Goal: Task Accomplishment & Management: Manage account settings

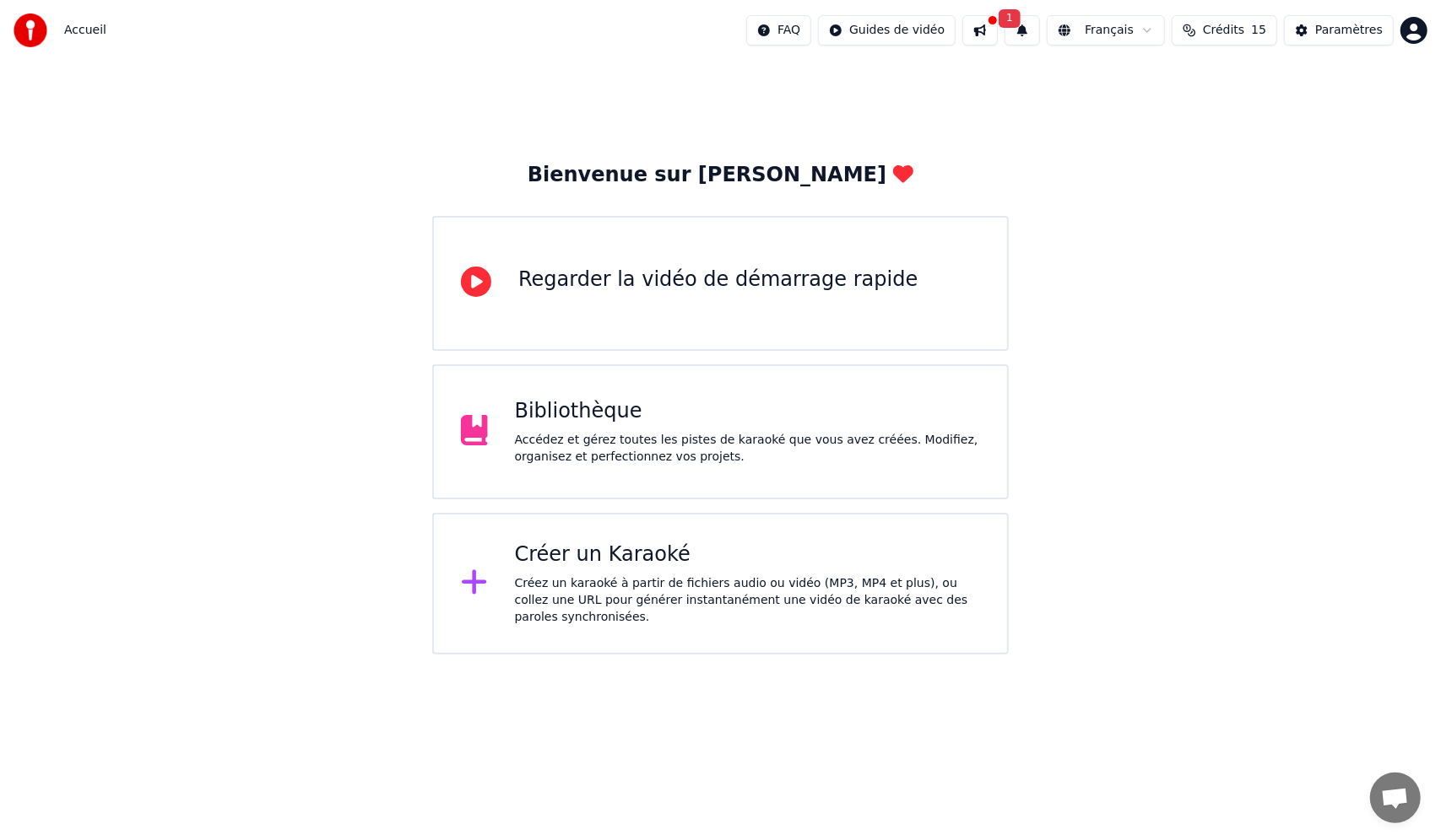
click at [653, 273] on div "Regarder la vidéo de démarrage rapide" at bounding box center [717, 280] width 399 height 27
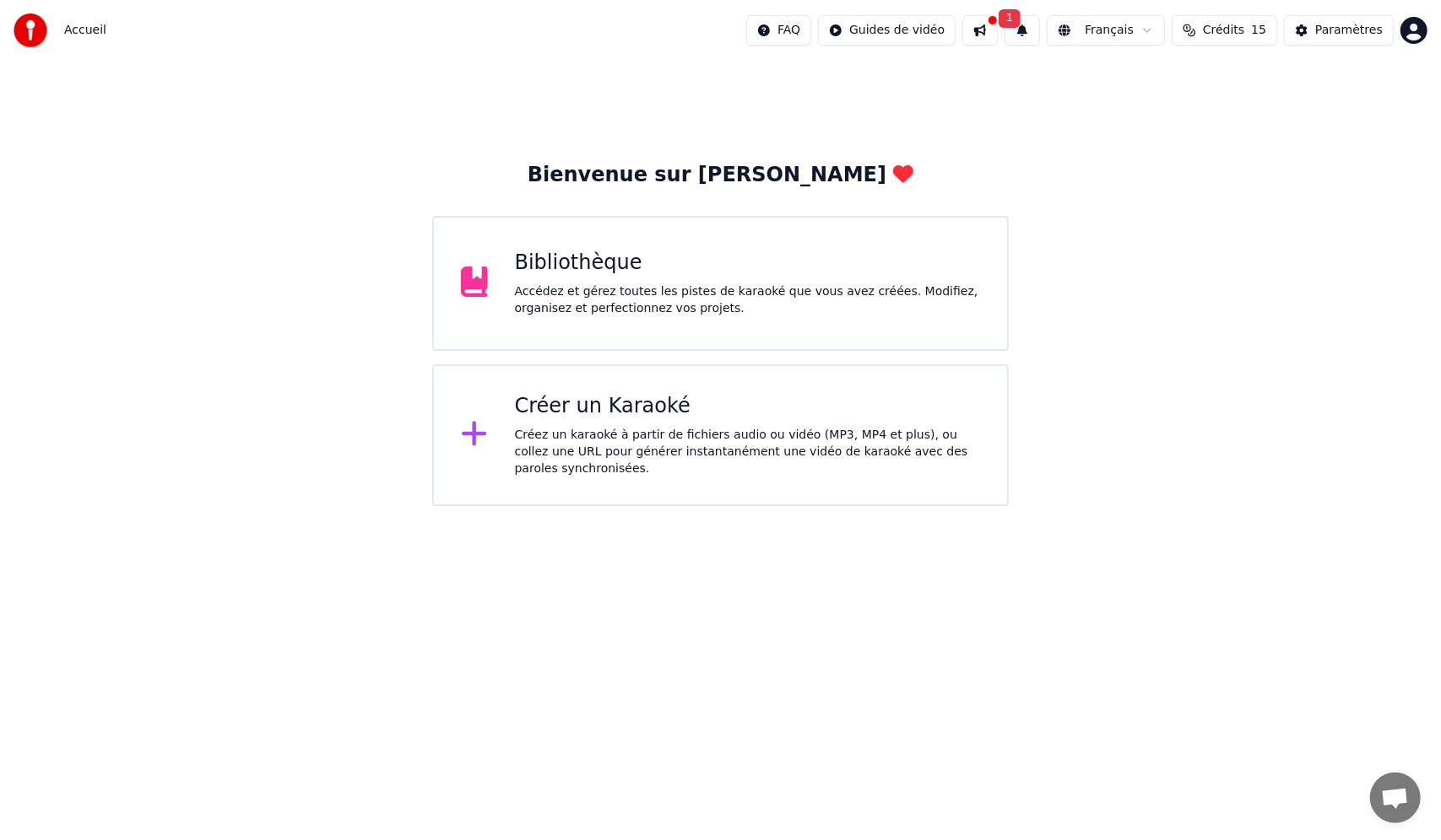
click at [1411, 22] on html "Accueil FAQ Guides de vidéo 1 Français Crédits 15 Paramètres Bienvenue sur Youk…" at bounding box center [720, 253] width 1441 height 506
click at [1347, 201] on div "[EMAIL_ADDRESS][DOMAIN_NAME] Facturation Vote des Fonctionnalités Se Déconnecte…" at bounding box center [1340, 138] width 203 height 184
click at [1332, 170] on span "Se Déconnecter" at bounding box center [1323, 178] width 95 height 17
